Goal: Task Accomplishment & Management: Manage account settings

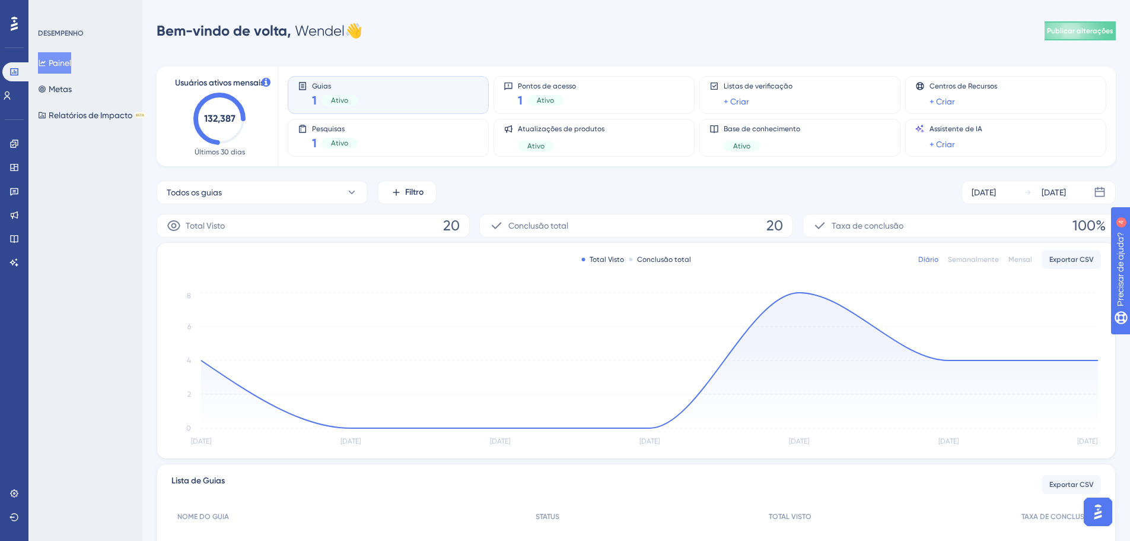
click at [19, 138] on div "Noivado" at bounding box center [13, 143] width 9 height 19
click at [12, 147] on icon at bounding box center [14, 143] width 8 height 8
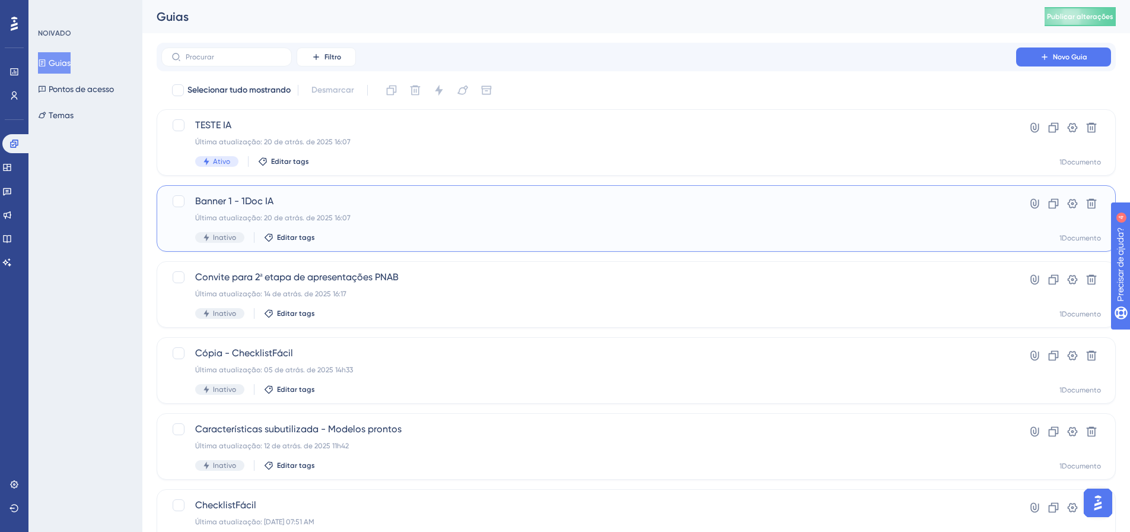
click at [279, 208] on div "Banner 1 - 1Doc IA Última atualização: 20 de atrás. de 2025 16:07 Inativo Edita…" at bounding box center [588, 218] width 787 height 49
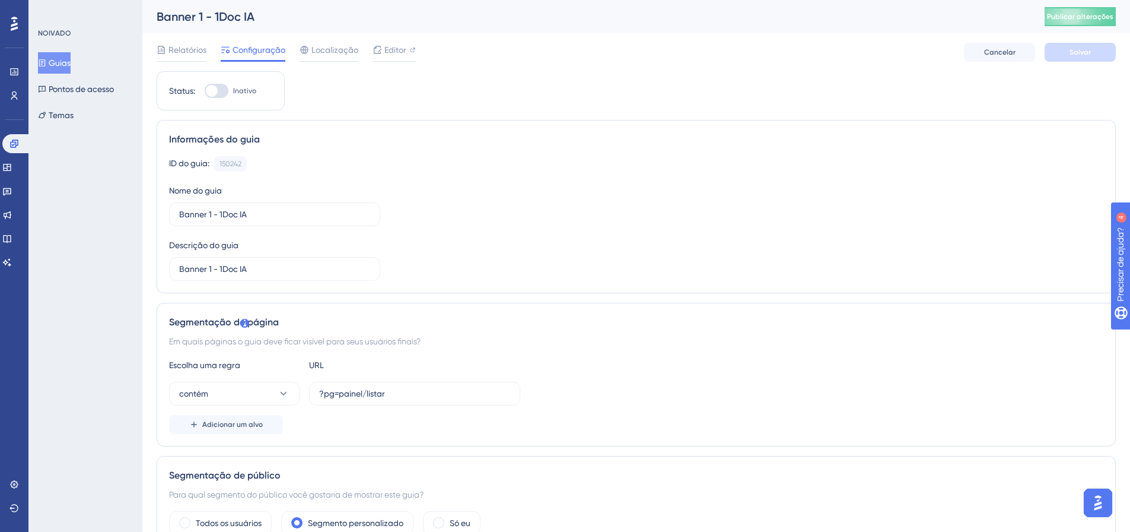
click at [209, 88] on div at bounding box center [212, 91] width 12 height 12
click at [205, 91] on input "Inativo" at bounding box center [204, 91] width 1 height 1
checkbox input "true"
click at [1080, 54] on font "Salvar" at bounding box center [1080, 52] width 21 height 8
click at [1085, 14] on font "Publicar alterações" at bounding box center [1080, 16] width 66 height 8
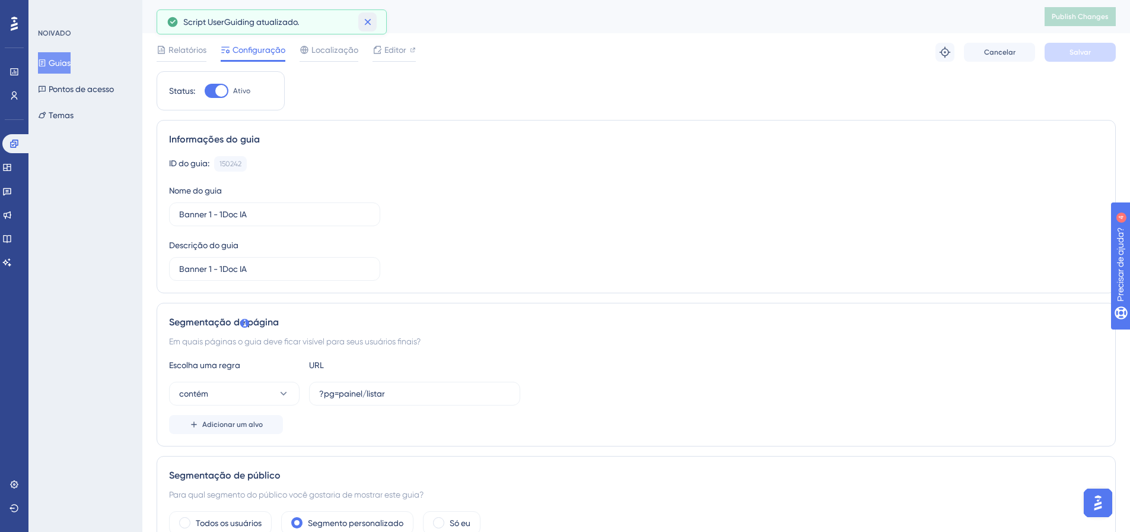
click at [366, 22] on icon at bounding box center [368, 22] width 12 height 12
click at [385, 48] on font "Editor" at bounding box center [396, 49] width 22 height 9
click at [22, 141] on link at bounding box center [16, 143] width 28 height 19
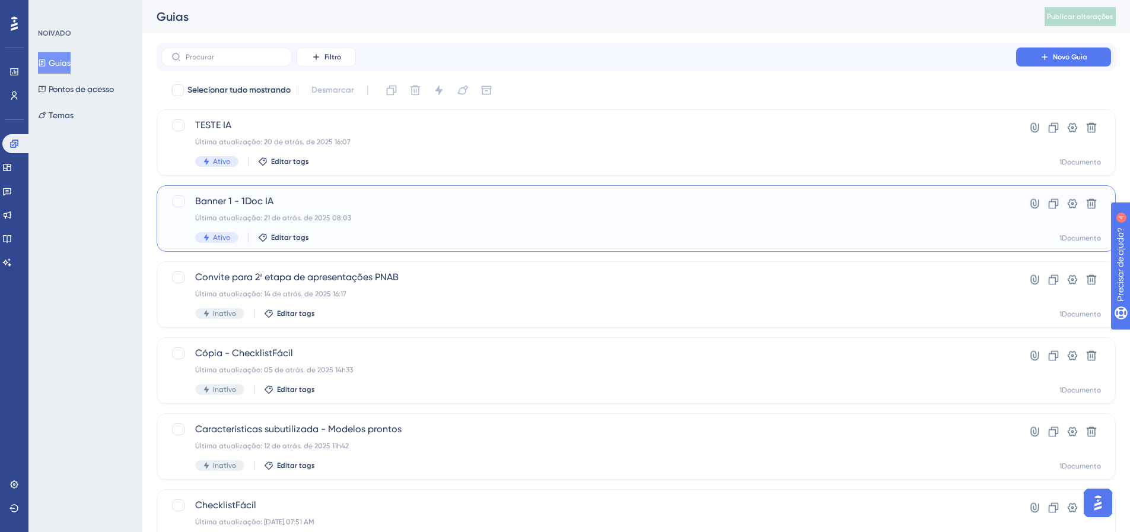
click at [243, 201] on font "Banner 1 - 1Doc IA" at bounding box center [234, 200] width 78 height 11
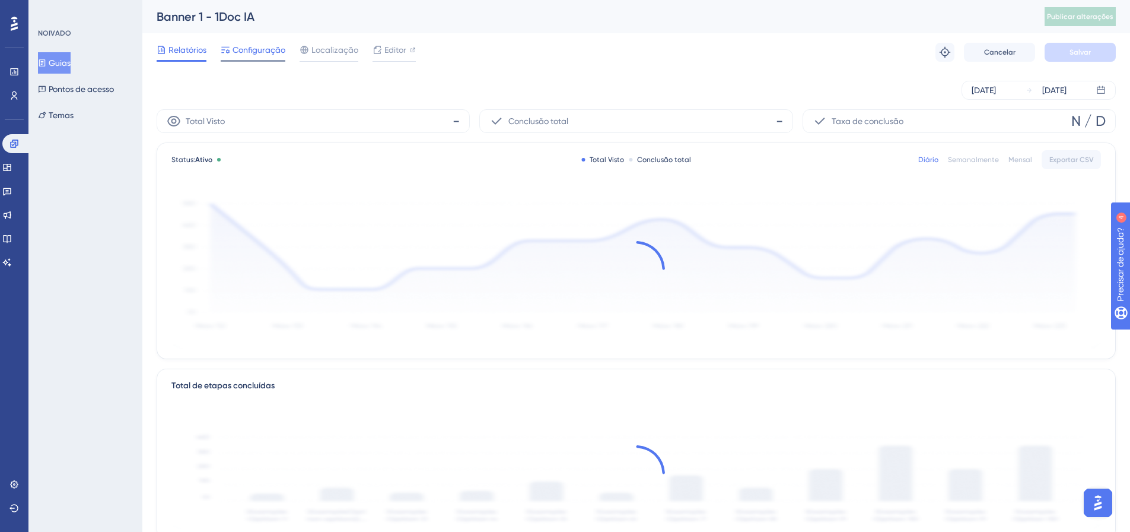
click at [254, 45] on span "Configuração" at bounding box center [259, 50] width 53 height 14
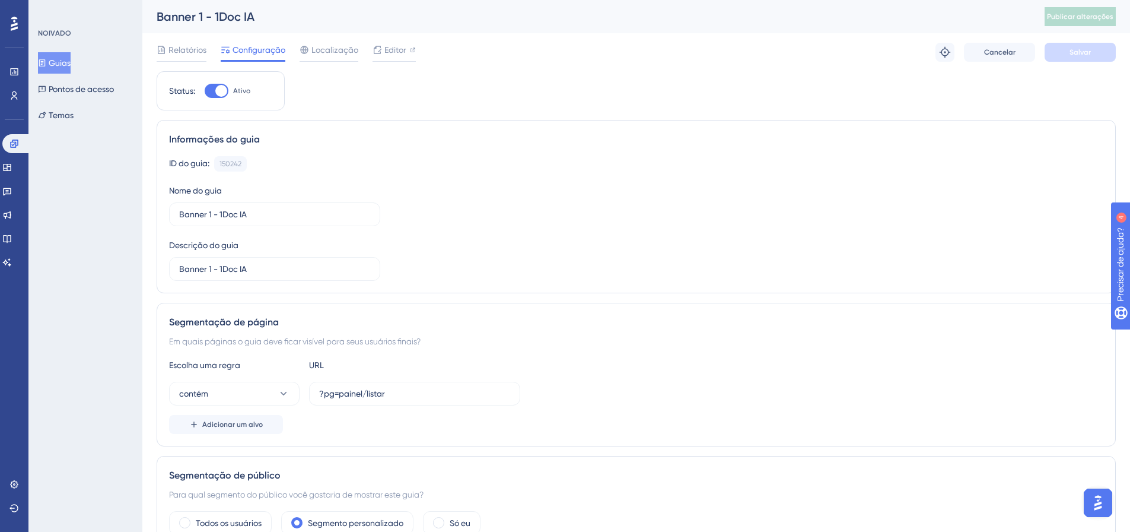
click at [209, 90] on div at bounding box center [217, 91] width 24 height 14
click at [205, 91] on input "Ativo" at bounding box center [204, 91] width 1 height 1
checkbox input "false"
click at [1086, 53] on font "Salvar" at bounding box center [1080, 52] width 21 height 8
click at [1084, 23] on button "Publicar alterações" at bounding box center [1080, 16] width 71 height 19
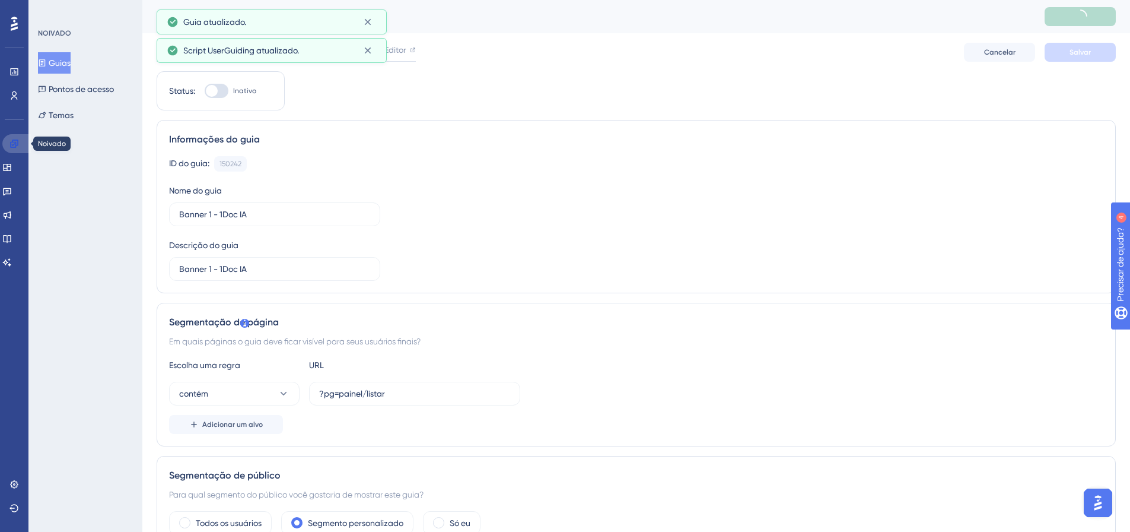
click at [14, 138] on link at bounding box center [16, 143] width 28 height 19
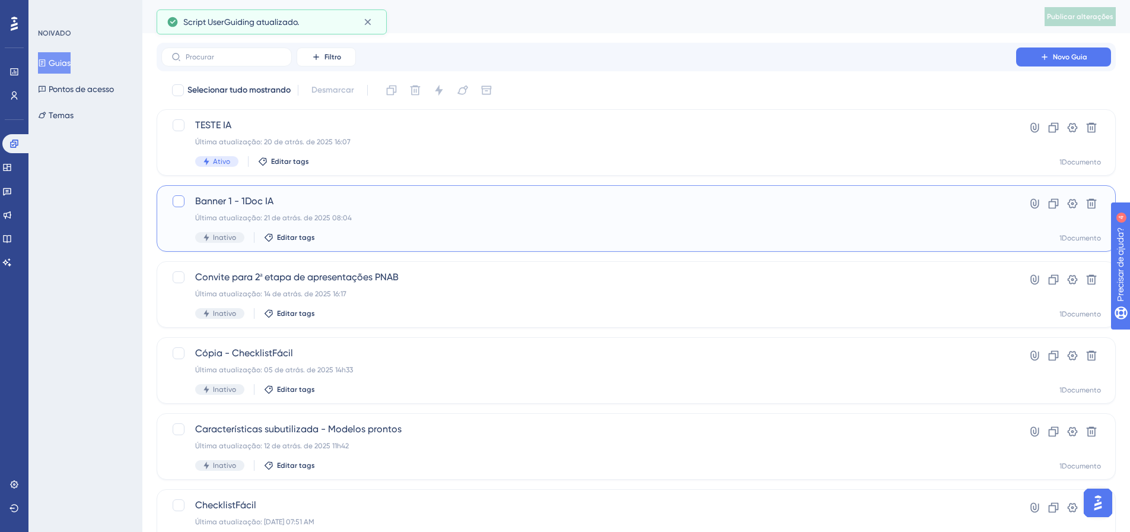
click at [177, 202] on div at bounding box center [179, 201] width 12 height 12
checkbox input "true"
click at [1050, 201] on icon at bounding box center [1054, 204] width 12 height 12
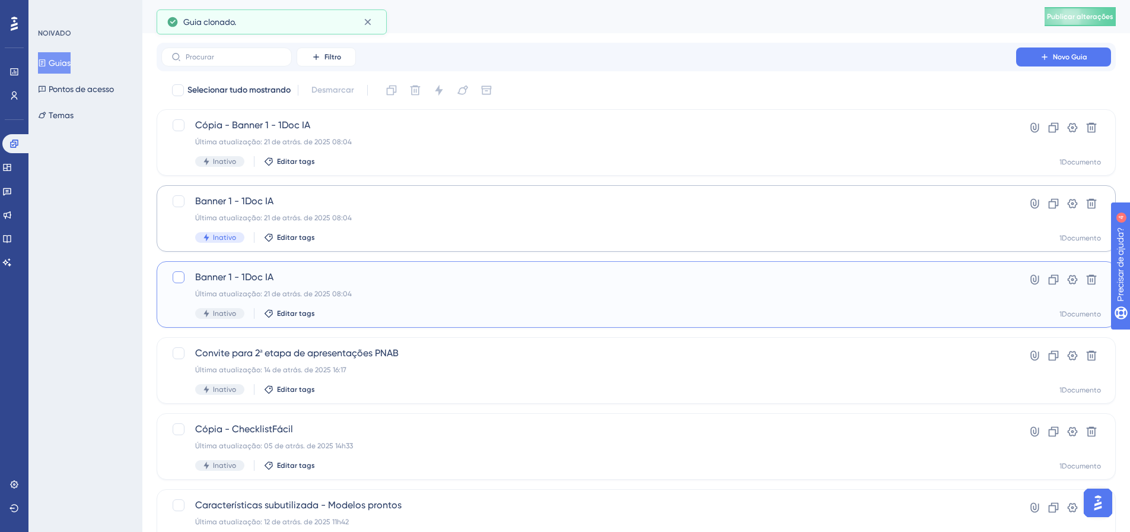
click at [171, 281] on div at bounding box center [178, 277] width 14 height 14
checkbox input "true"
click at [1089, 283] on icon at bounding box center [1092, 280] width 12 height 12
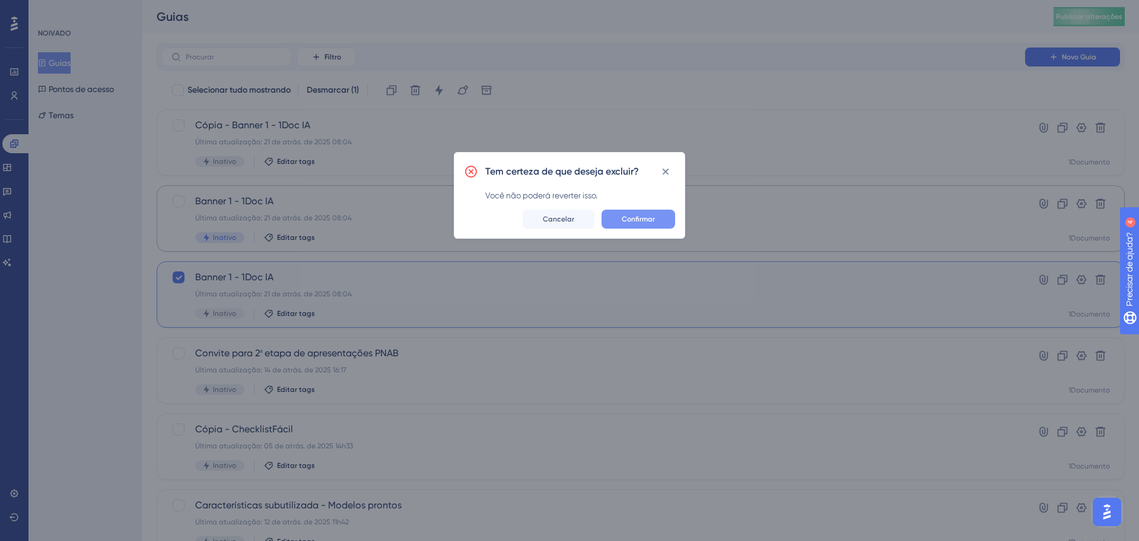
click at [641, 213] on button "Confirmar" at bounding box center [639, 218] width 74 height 19
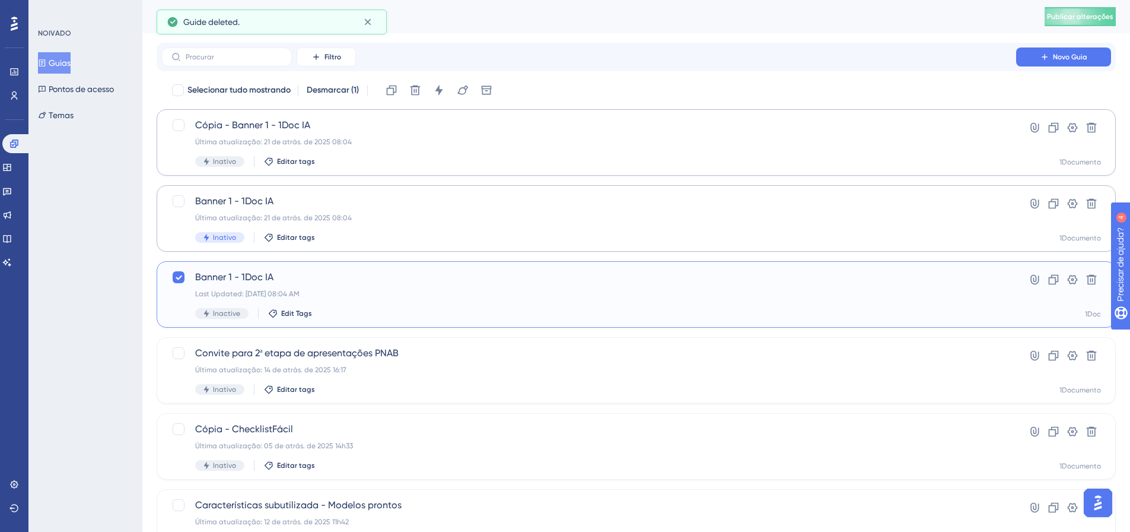
checkbox input "false"
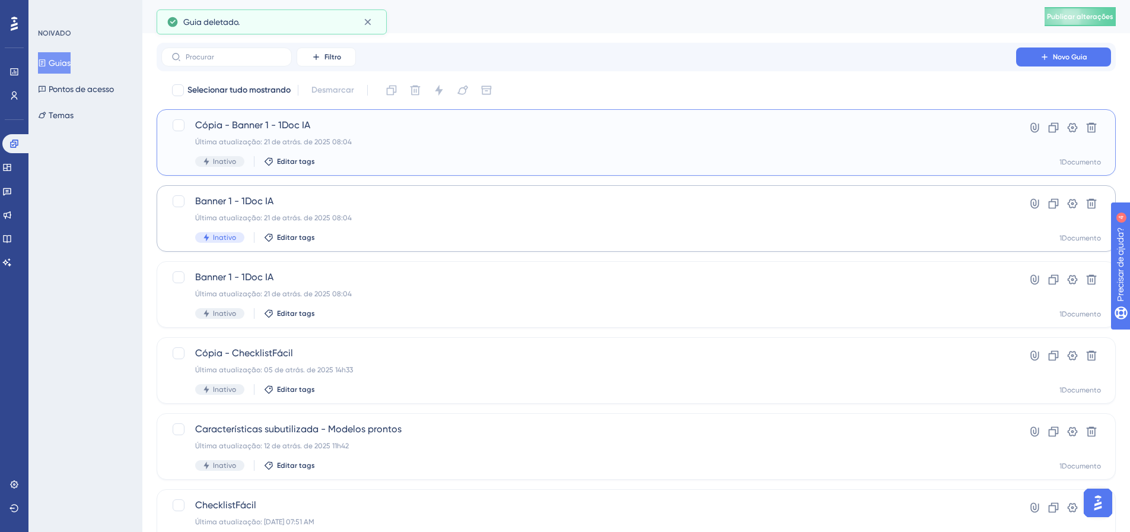
click at [234, 130] on font "Cópia - Banner 1 - 1Doc IA" at bounding box center [252, 124] width 115 height 11
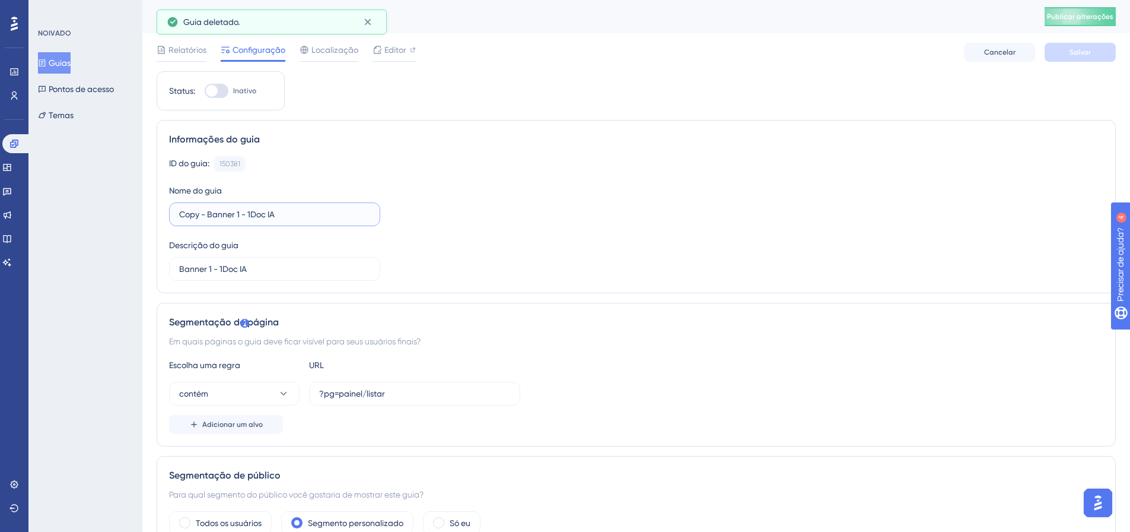
drag, startPoint x: 202, startPoint y: 214, endPoint x: 160, endPoint y: 218, distance: 41.7
click at [160, 218] on div "Informações do guia ID do guia: 150381 Cópia Nome do guia Copy - Banner 1 - 1Do…" at bounding box center [637, 206] width 960 height 173
type input "TESTE- Banner 1 - 1Doc IA"
drag, startPoint x: 211, startPoint y: 266, endPoint x: 126, endPoint y: 283, distance: 86.0
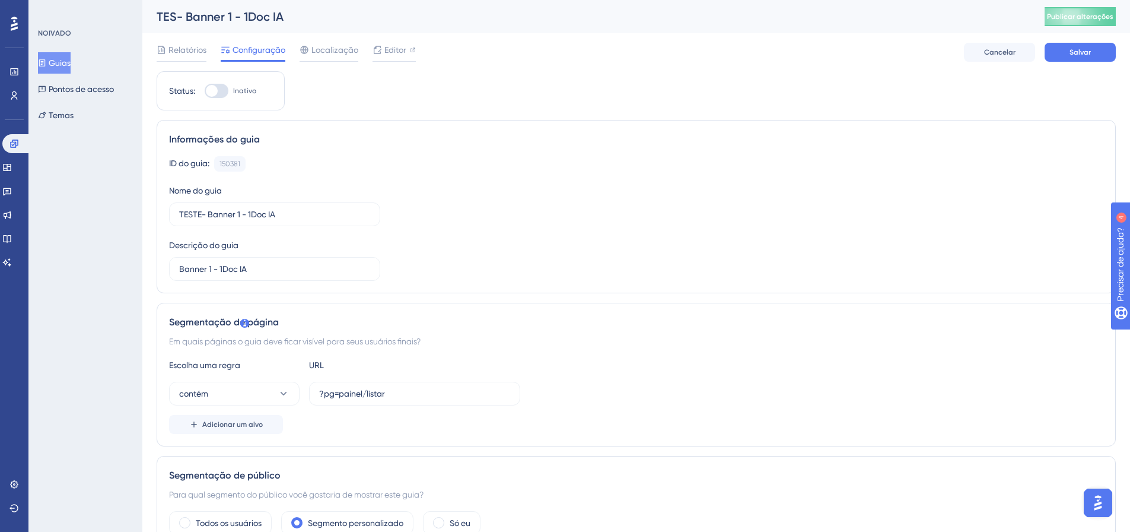
click at [1083, 66] on div "Relatórios Configuração Localização Editor [PERSON_NAME]" at bounding box center [637, 52] width 960 height 38
click at [1084, 65] on div "Relatórios Configuração Localização Editor [PERSON_NAME]" at bounding box center [637, 52] width 960 height 38
click at [1085, 61] on div "Relatórios Configuração Localização Editor [PERSON_NAME]" at bounding box center [637, 52] width 960 height 38
click at [1087, 50] on font "Salvar" at bounding box center [1080, 52] width 21 height 8
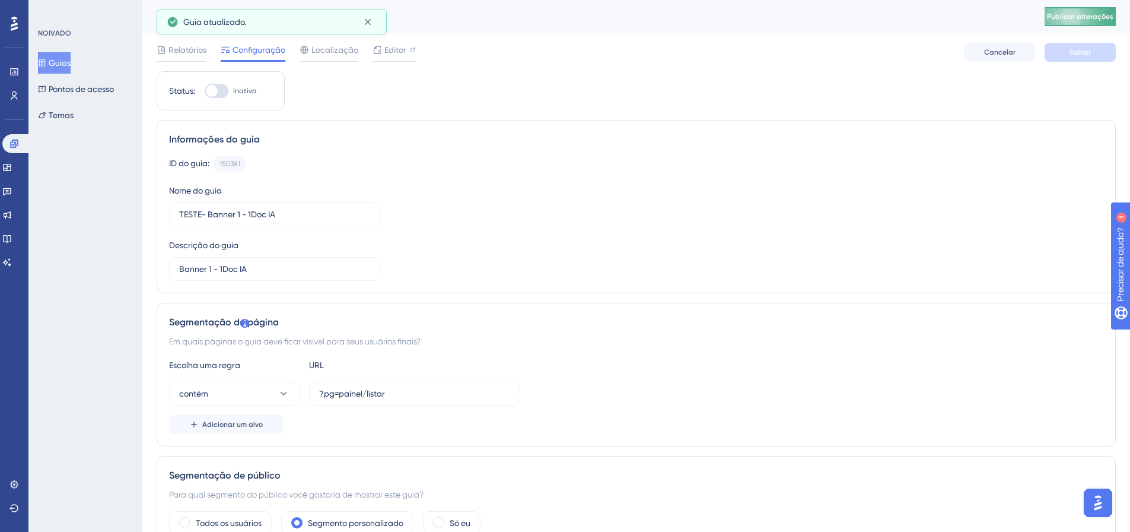
click at [1089, 19] on font "Publicar alterações" at bounding box center [1080, 16] width 66 height 8
click at [213, 93] on div at bounding box center [212, 91] width 12 height 12
click at [205, 91] on input "Inativo" at bounding box center [204, 91] width 1 height 1
checkbox input "true"
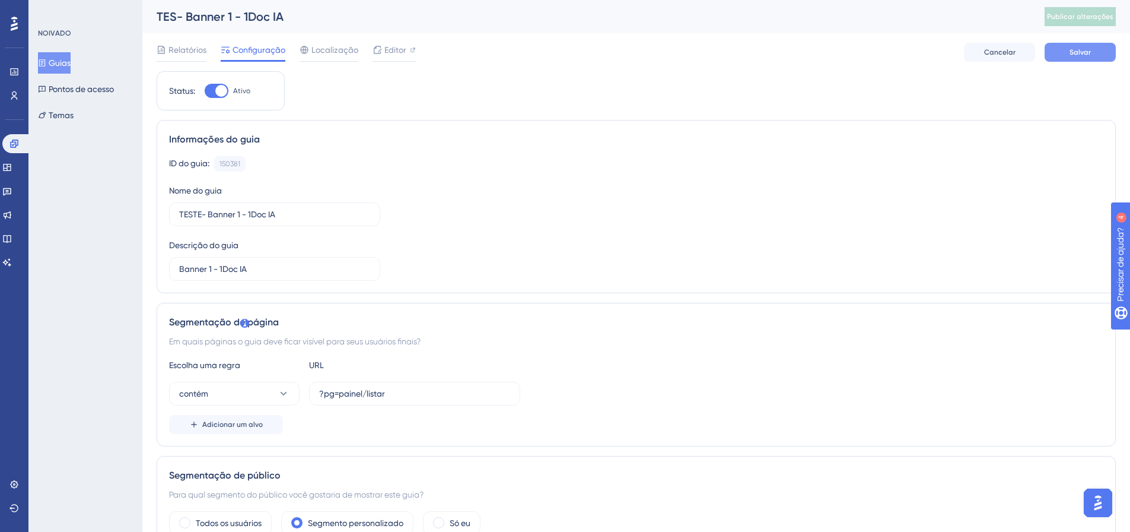
click at [1089, 58] on button "Salvar" at bounding box center [1080, 52] width 71 height 19
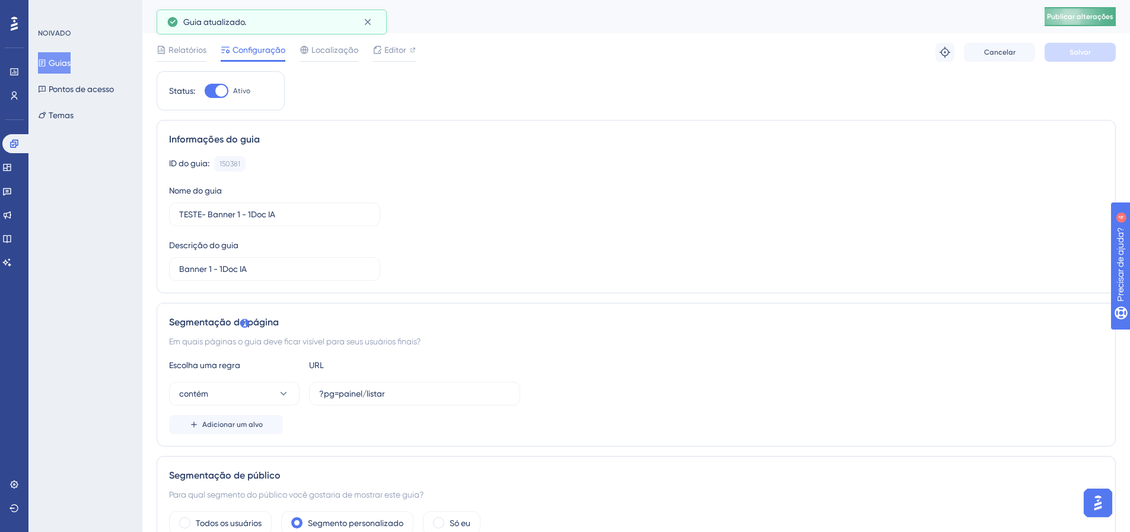
click at [1089, 17] on font "Publicar alterações" at bounding box center [1080, 16] width 66 height 8
click at [376, 21] on button at bounding box center [367, 21] width 18 height 19
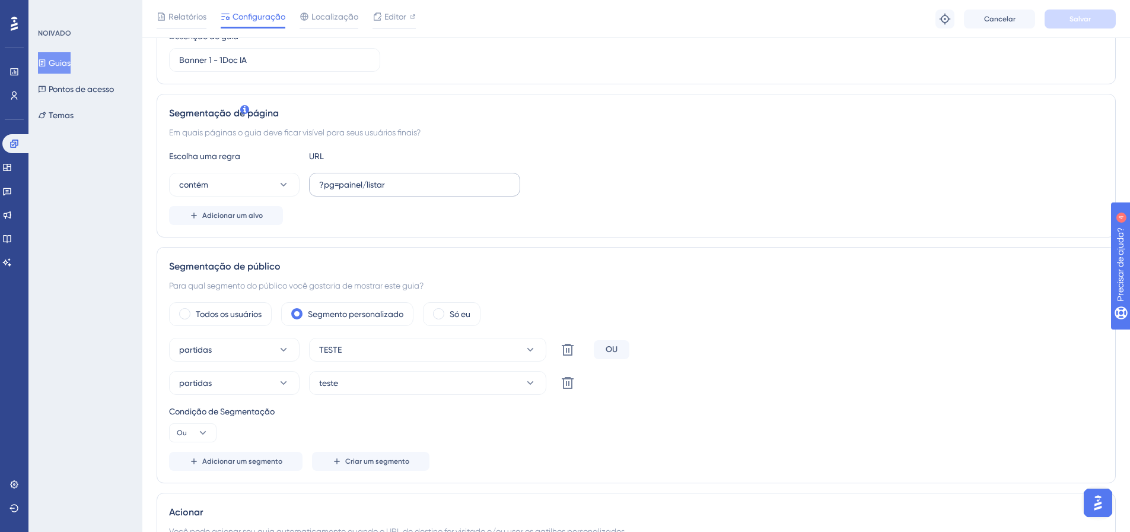
scroll to position [237, 0]
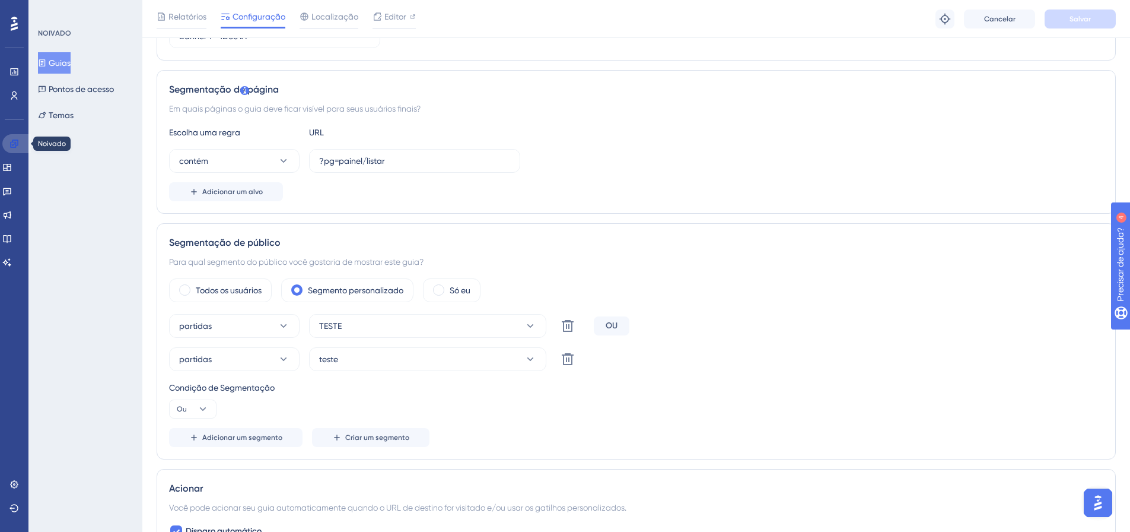
click at [18, 148] on icon at bounding box center [13, 143] width 9 height 9
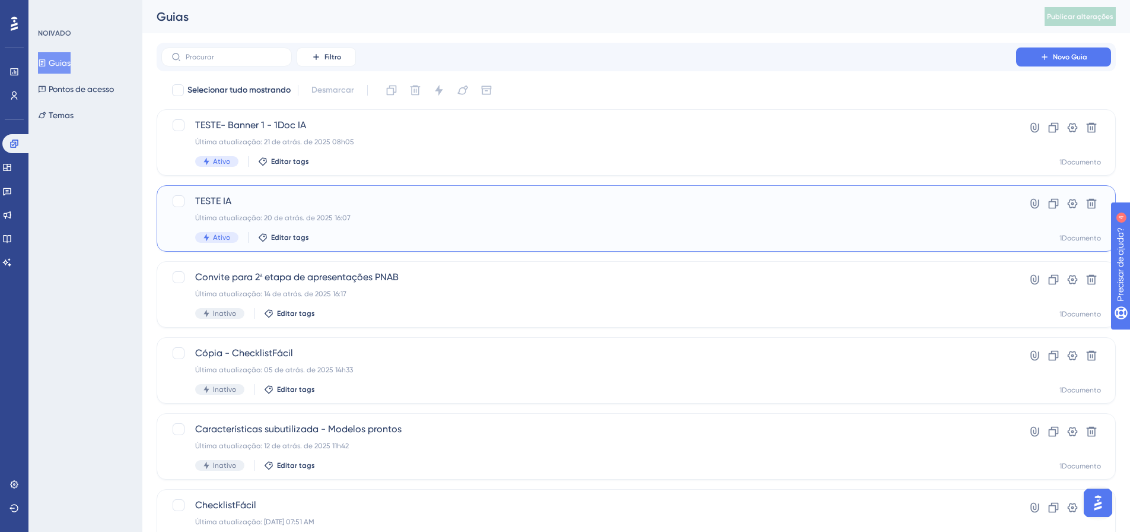
click at [268, 212] on div "TESTE IA Última atualização: 20 de atrás. de 2025 16:07 Ativo Editar tags" at bounding box center [588, 218] width 787 height 49
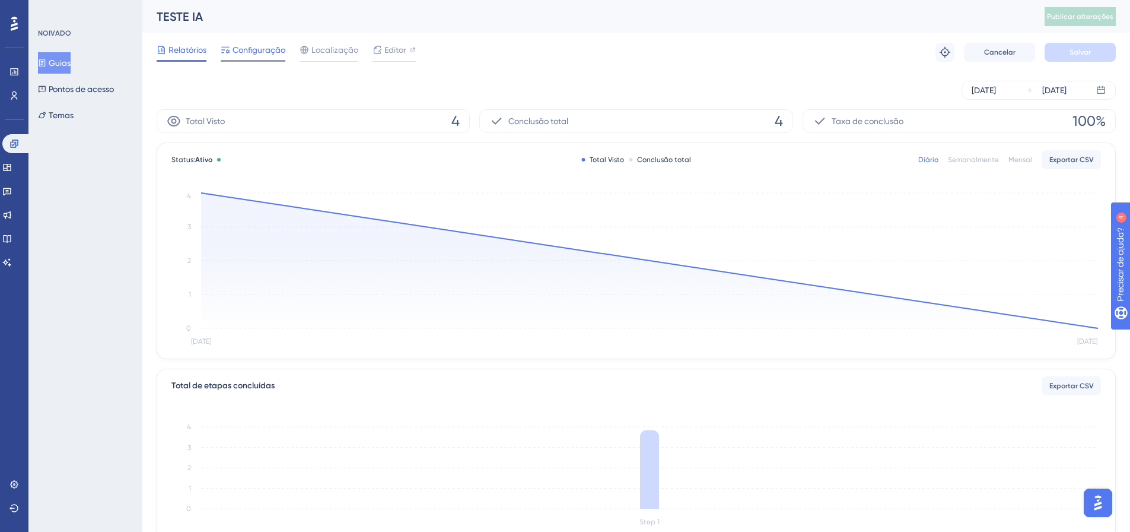
click at [271, 53] on font "Configuração" at bounding box center [259, 49] width 53 height 9
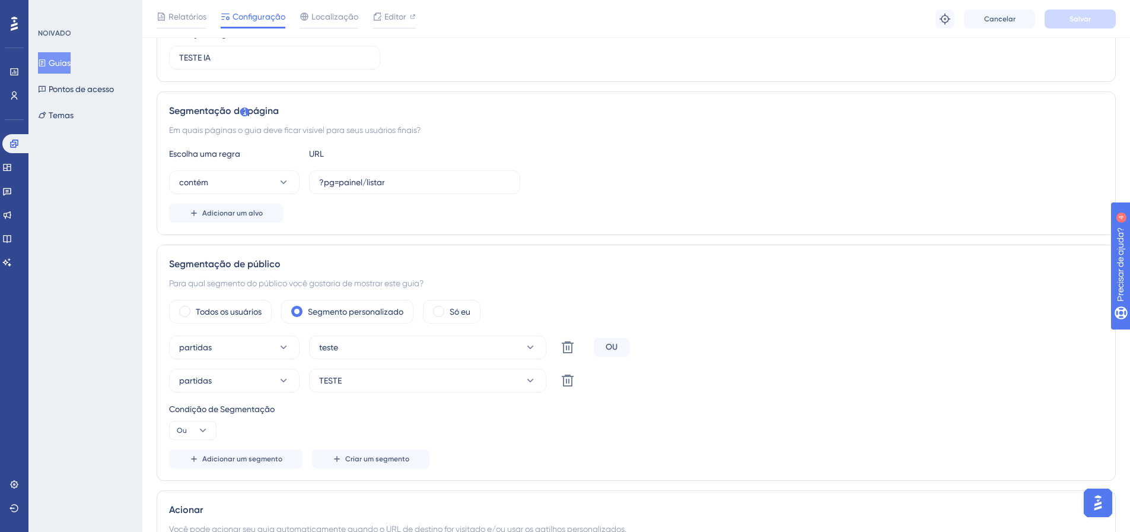
scroll to position [237, 0]
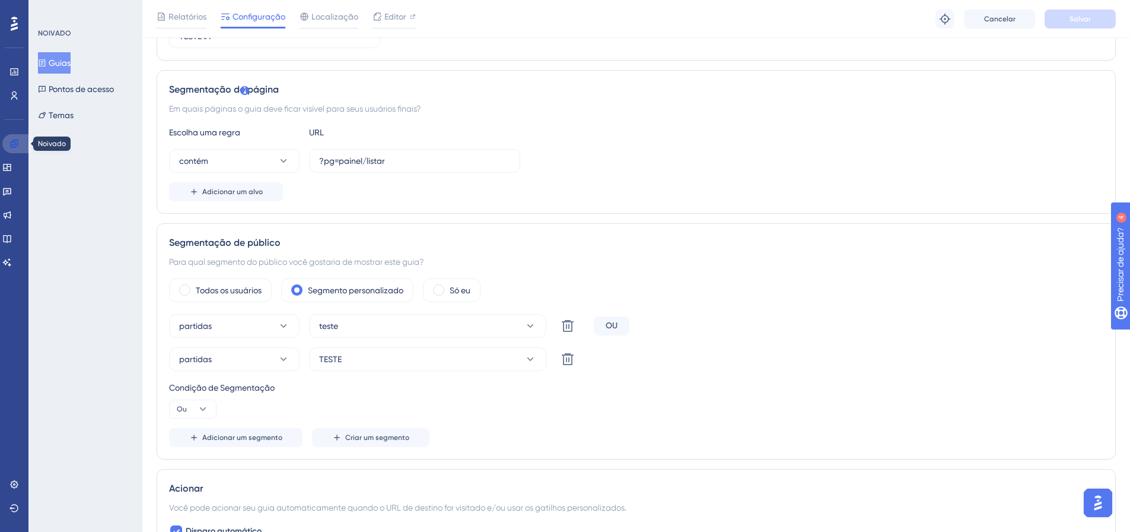
click at [16, 144] on icon at bounding box center [14, 143] width 8 height 8
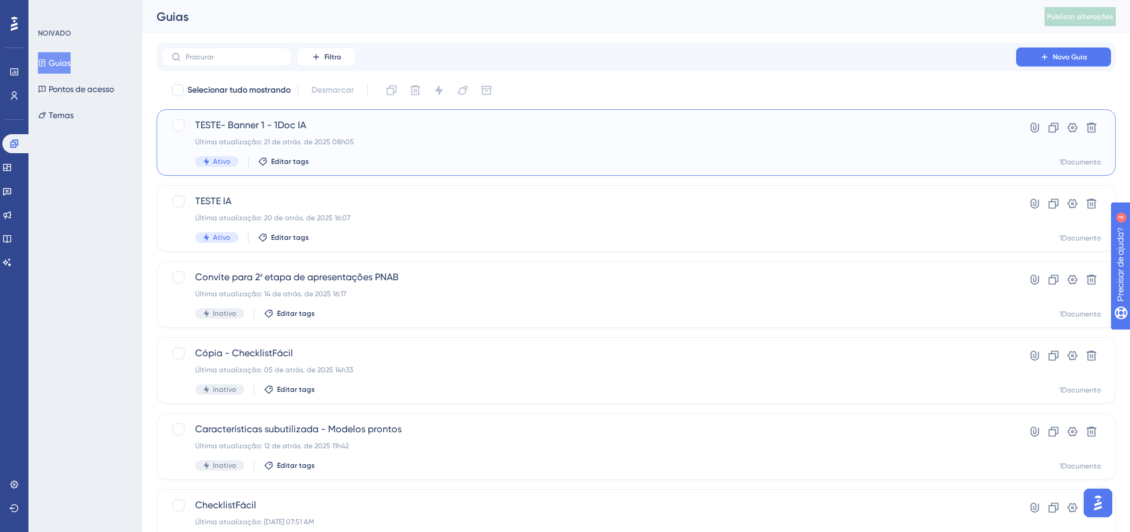
click at [276, 147] on div "TESTE- Banner 1 - 1Doc IA Última atualização: 21 de atrás. de 2025 08h05 Ativo …" at bounding box center [588, 142] width 787 height 49
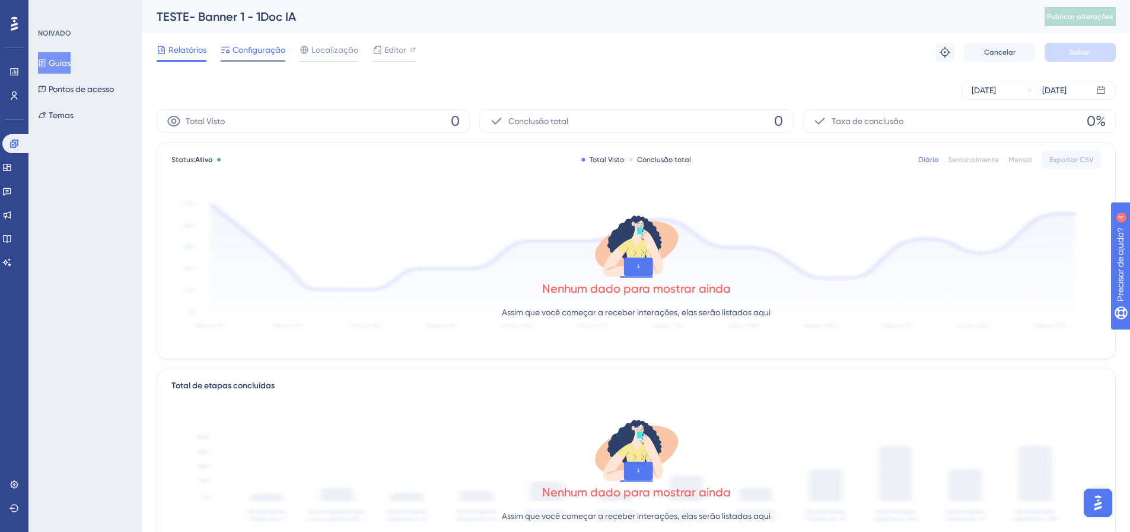
click at [260, 50] on font "Configuração" at bounding box center [259, 49] width 53 height 9
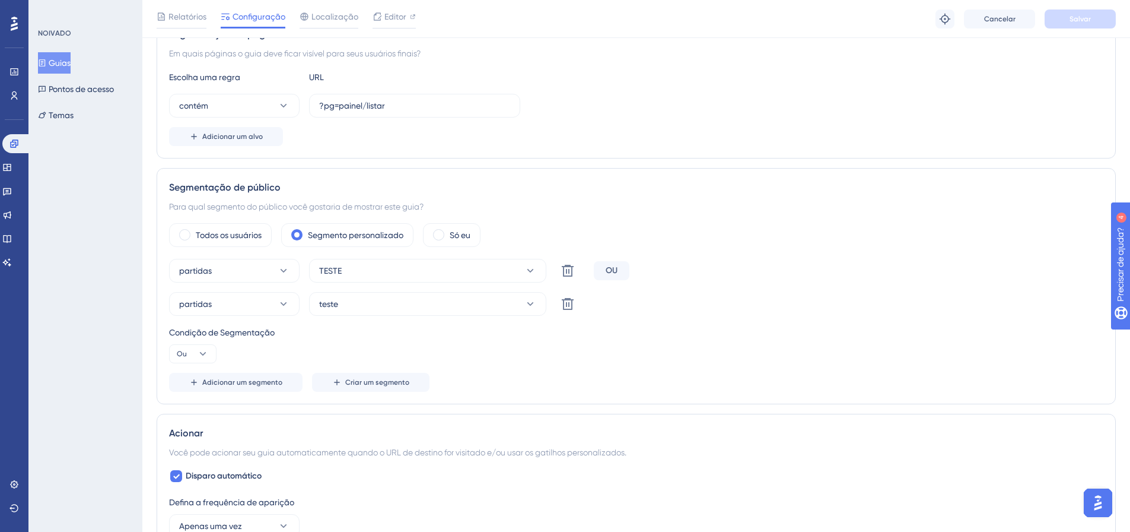
scroll to position [297, 0]
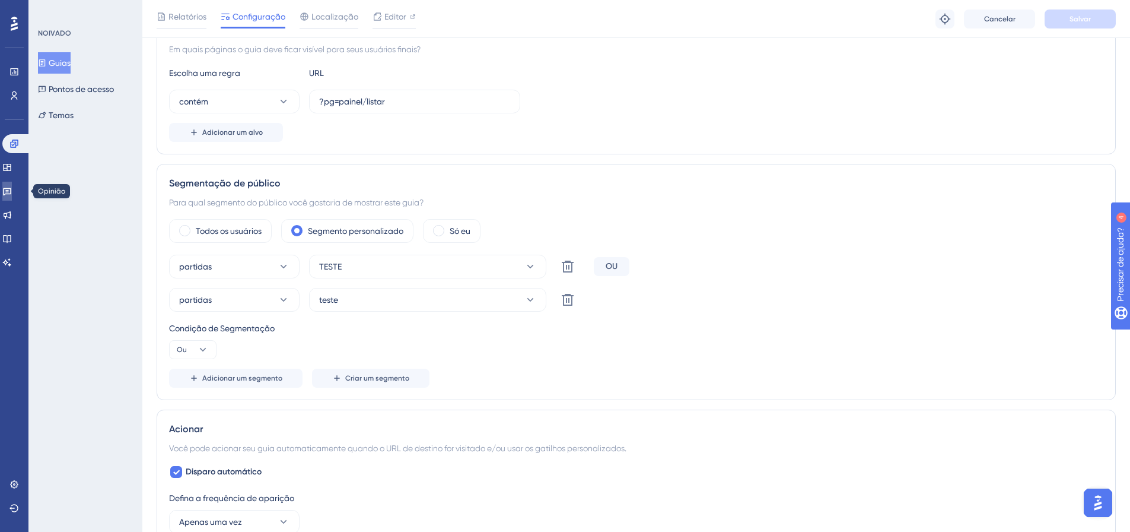
click at [12, 195] on icon at bounding box center [6, 190] width 9 height 9
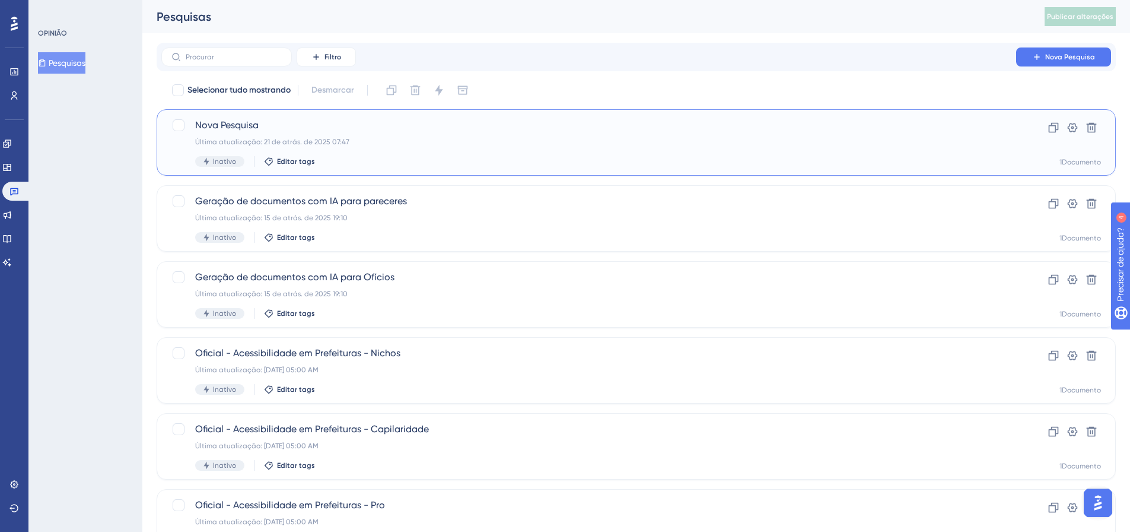
click at [285, 126] on span "Nova Pesquisa" at bounding box center [588, 125] width 787 height 14
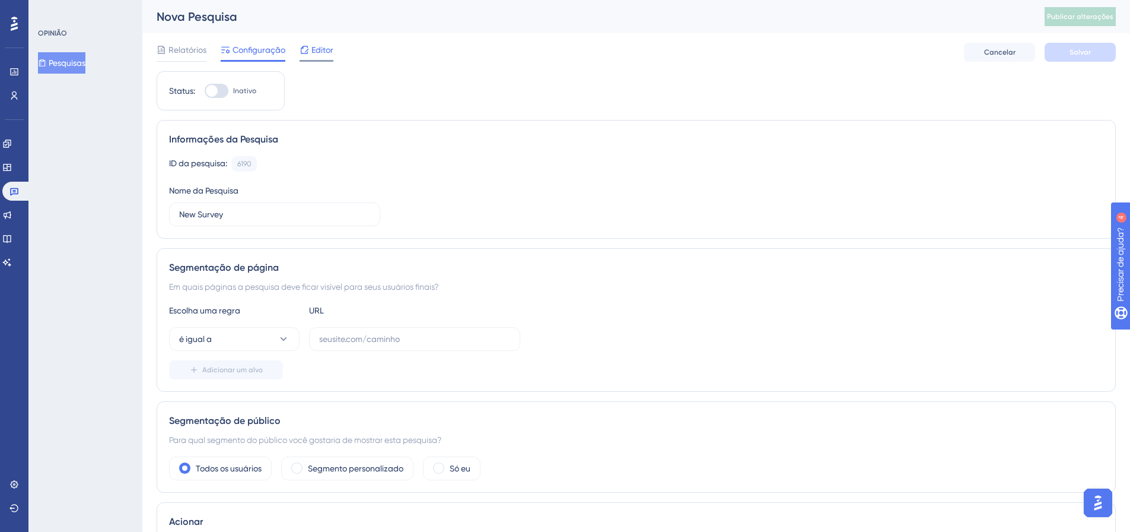
click at [322, 51] on font "Editor" at bounding box center [323, 49] width 22 height 9
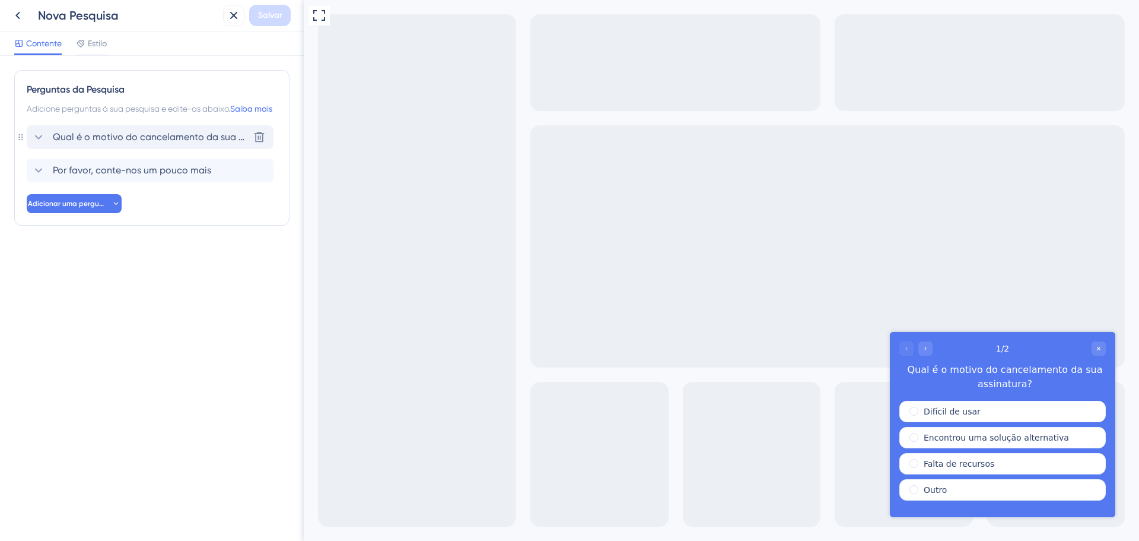
click at [137, 142] on font "Qual é o motivo do cancelamento da sua assinatura?" at bounding box center [171, 136] width 237 height 11
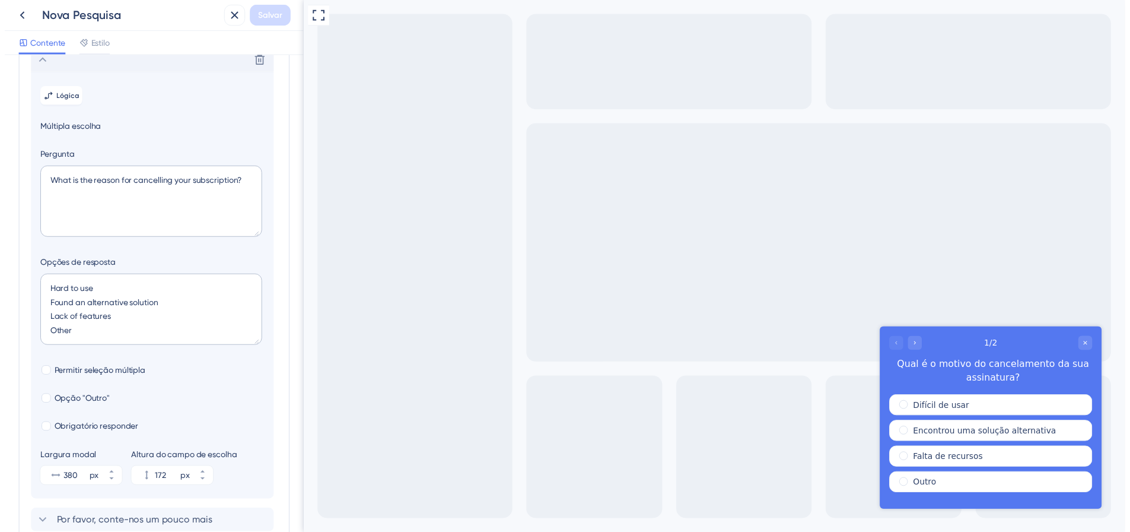
scroll to position [84, 0]
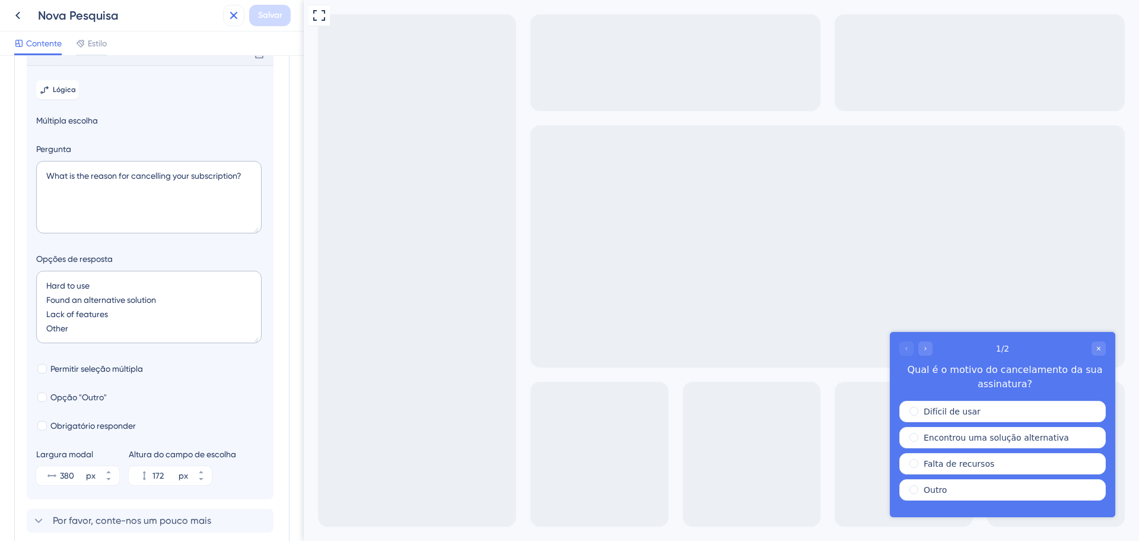
click at [233, 9] on icon at bounding box center [234, 15] width 14 height 14
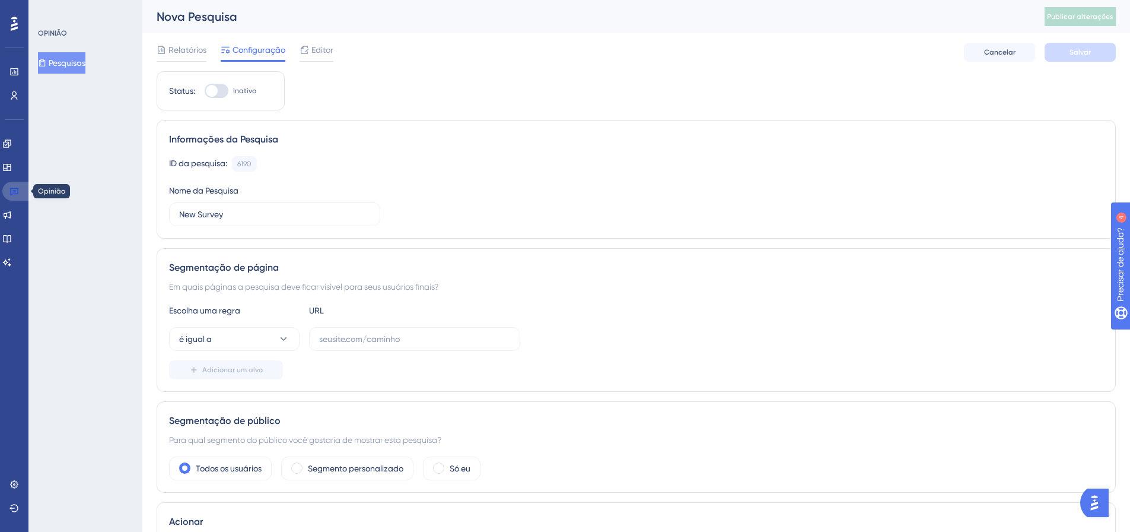
click at [20, 198] on link at bounding box center [16, 191] width 28 height 19
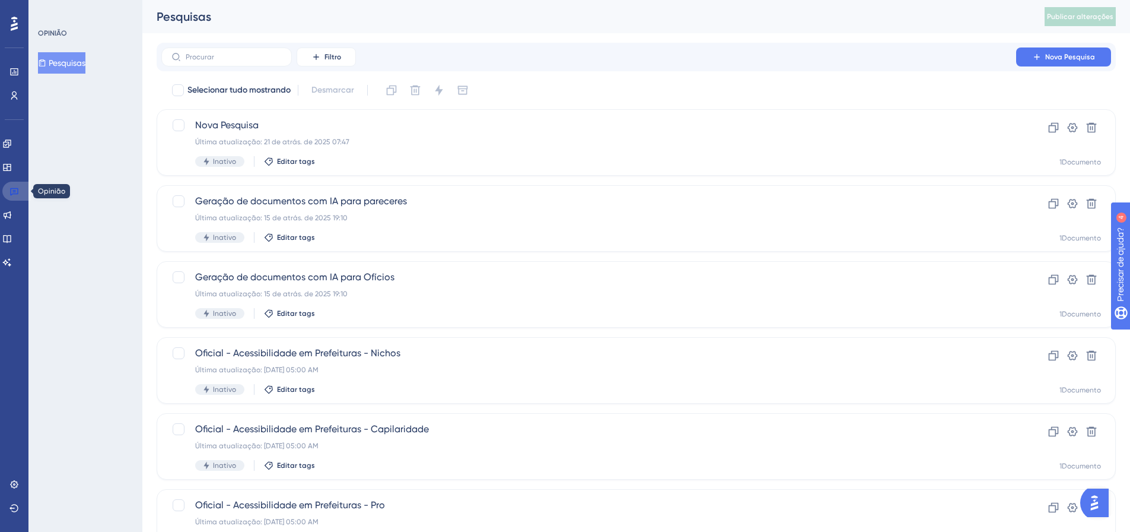
click at [9, 194] on icon at bounding box center [13, 190] width 9 height 9
